Goal: Transaction & Acquisition: Subscribe to service/newsletter

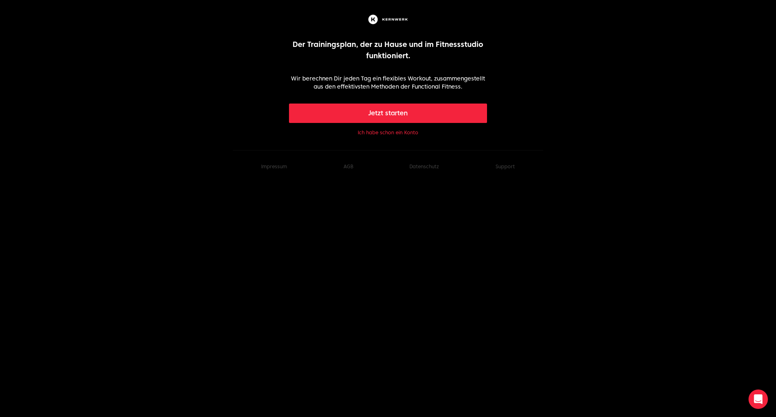
click at [383, 132] on button "Ich habe schon ein Konto" at bounding box center [388, 132] width 61 height 6
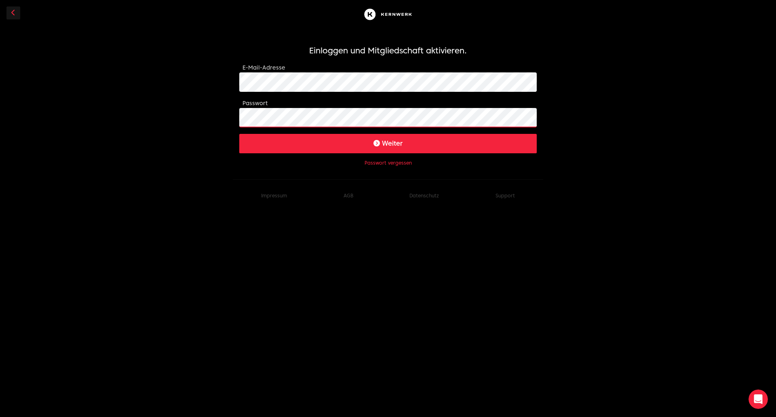
click button "Weiter" at bounding box center [387, 143] width 297 height 19
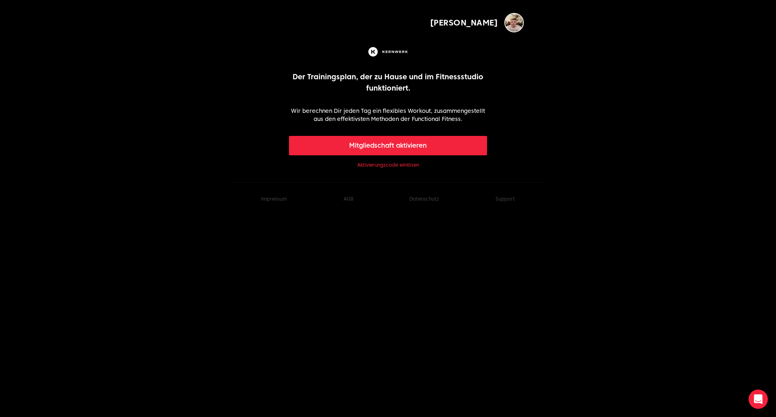
click at [384, 144] on button "Mitgliedschaft aktivieren" at bounding box center [388, 145] width 198 height 19
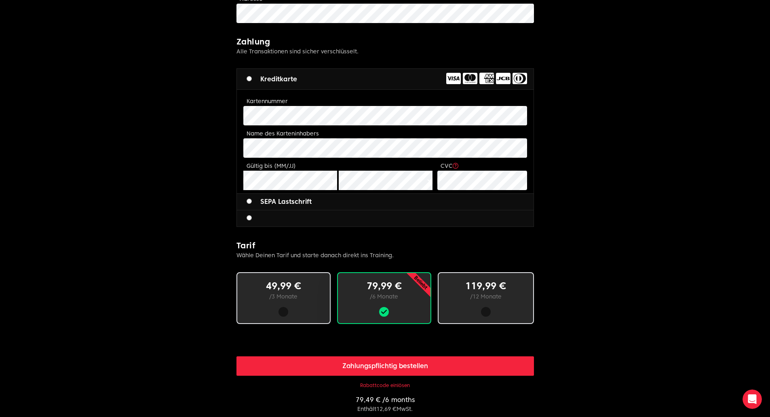
scroll to position [283, 0]
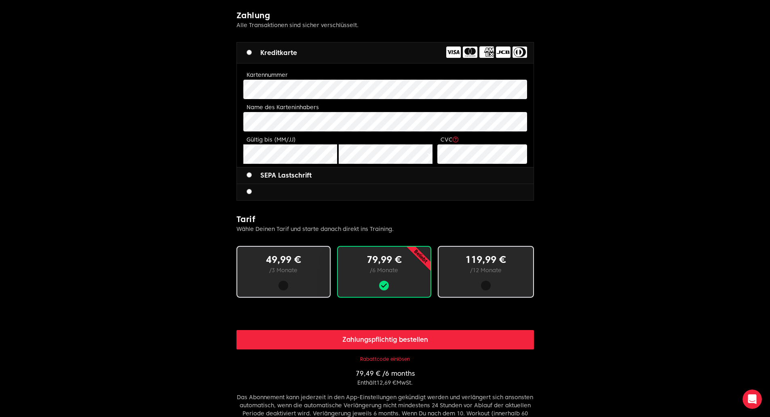
click at [482, 273] on p "/ 12 Monate" at bounding box center [485, 270] width 69 height 8
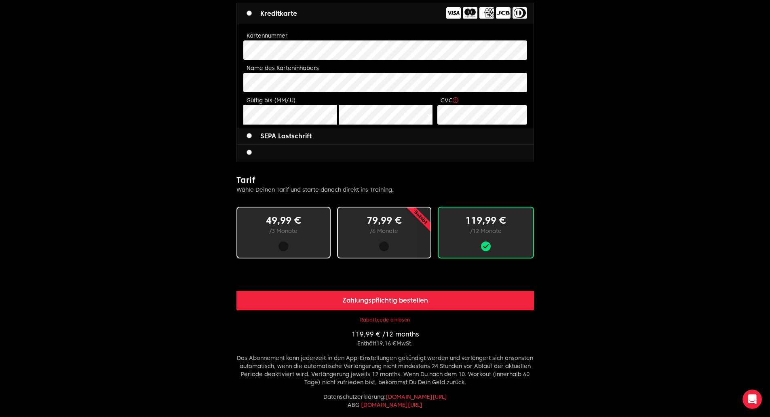
scroll to position [323, 0]
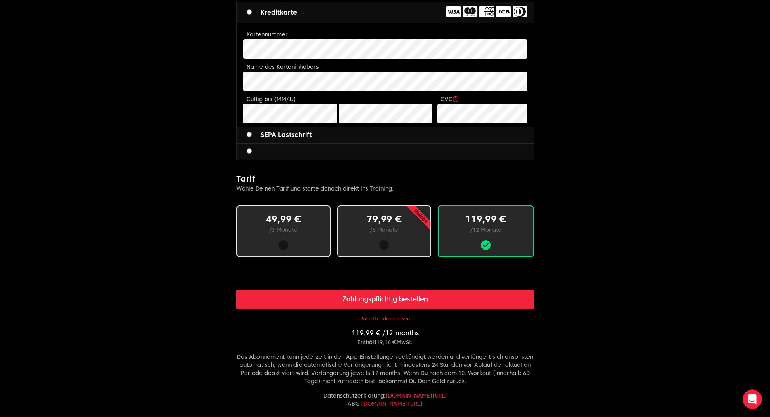
click at [384, 317] on button "Rabattcode einlösen" at bounding box center [385, 318] width 50 height 6
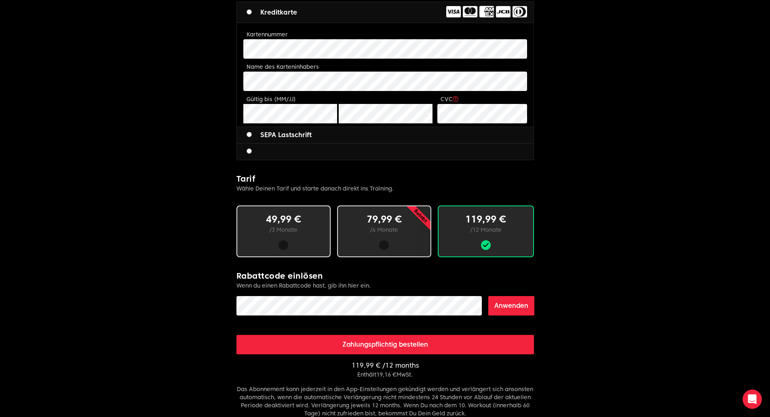
click at [504, 306] on button "Anwenden" at bounding box center [511, 305] width 46 height 19
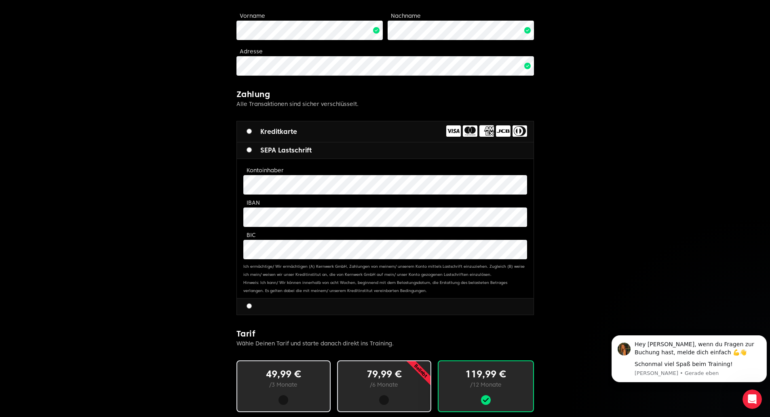
scroll to position [243, 0]
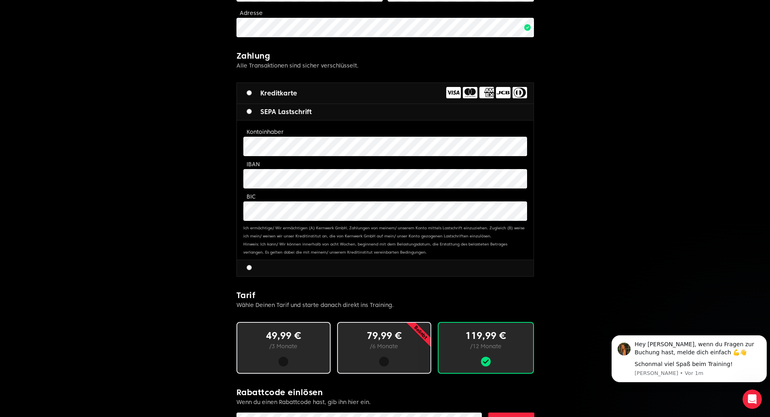
click at [639, 209] on body "[PERSON_NAME] Limitless fitness . Scaled to you . 3 Schritte zum Ziel: Buche de…" at bounding box center [385, 218] width 770 height 922
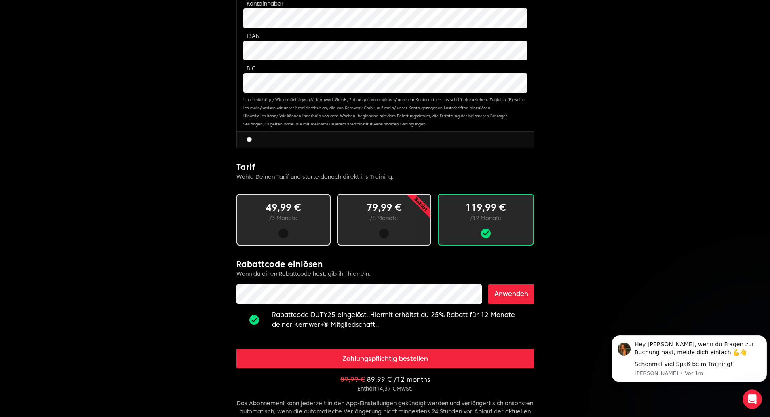
scroll to position [445, 0]
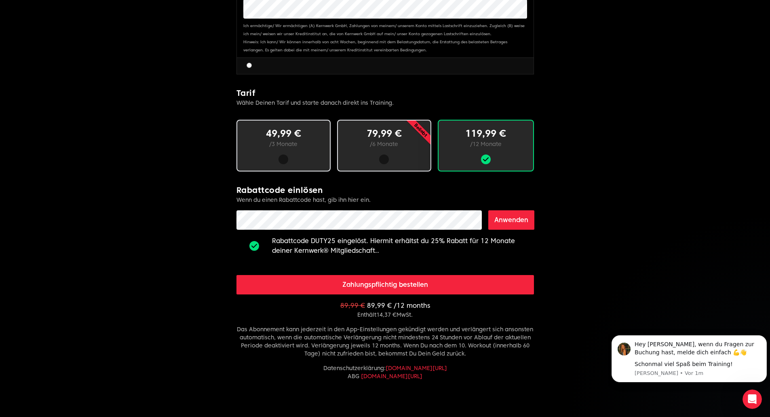
click at [376, 284] on button "Zahlungspflichtig bestellen" at bounding box center [384, 284] width 297 height 19
